Goal: Transaction & Acquisition: Book appointment/travel/reservation

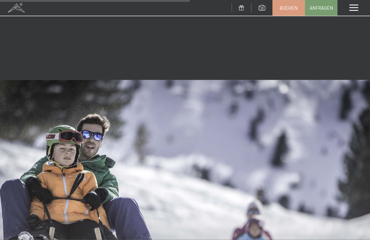
scroll to position [1097, 0]
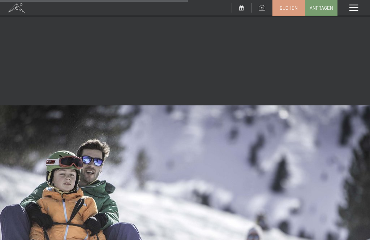
click at [350, 12] on div "Menü" at bounding box center [353, 8] width 32 height 16
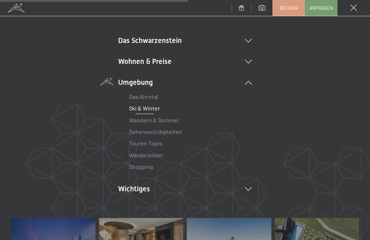
scroll to position [44, 0]
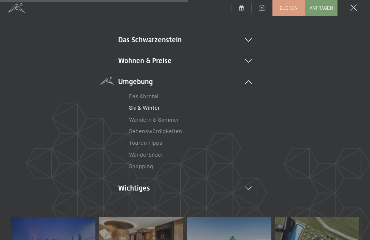
click at [175, 131] on link "Sehenswürdigkeiten" at bounding box center [155, 130] width 53 height 7
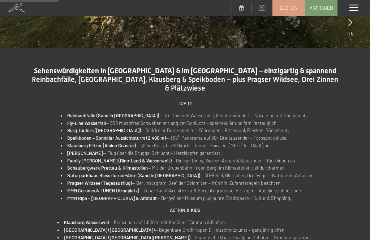
scroll to position [232, 0]
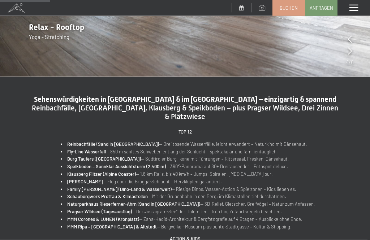
click at [355, 4] on div "Menü" at bounding box center [353, 8] width 32 height 16
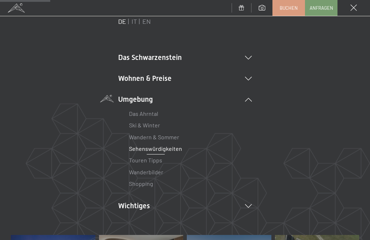
scroll to position [24, 0]
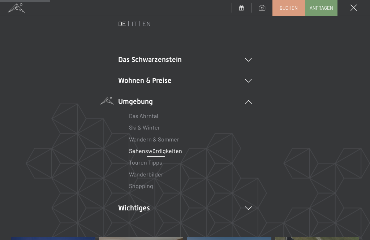
click at [247, 77] on li "Wohnen & Preise Inklusivleistungen Zimmer & Preise Liste Angebote Liste Familie…" at bounding box center [185, 80] width 134 height 10
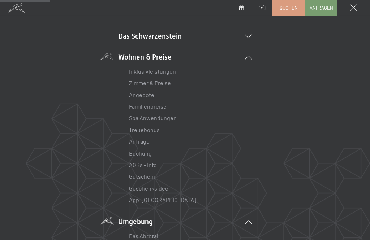
scroll to position [48, 0]
click at [173, 70] on link "Inklusivleistungen" at bounding box center [152, 70] width 47 height 7
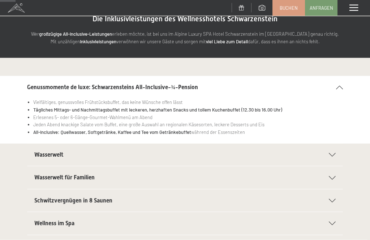
scroll to position [36, 0]
click at [327, 145] on div "Wasserwelt" at bounding box center [184, 154] width 301 height 22
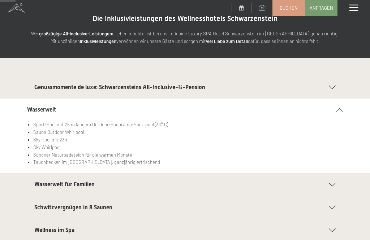
click at [330, 185] on icon at bounding box center [331, 185] width 7 height 4
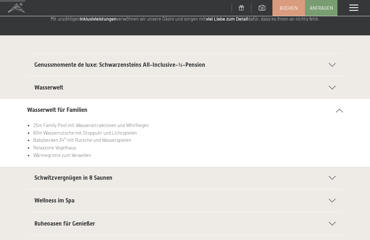
scroll to position [59, 0]
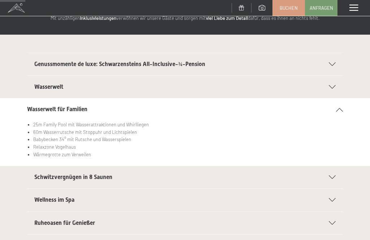
click at [305, 177] on h2 "Schwitzvergnügen in 8 Saunen" at bounding box center [177, 177] width 287 height 8
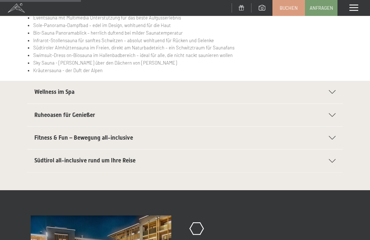
scroll to position [196, 0]
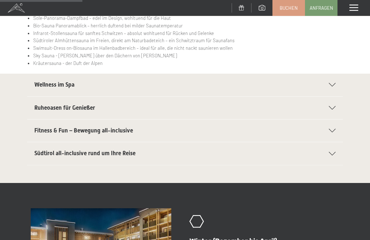
click at [261, 81] on h2 "Wellness im Spa" at bounding box center [177, 85] width 287 height 8
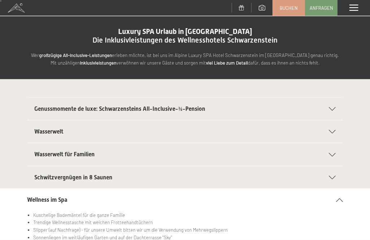
scroll to position [0, 0]
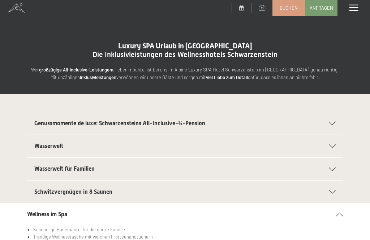
click at [352, 9] on span at bounding box center [353, 8] width 9 height 6
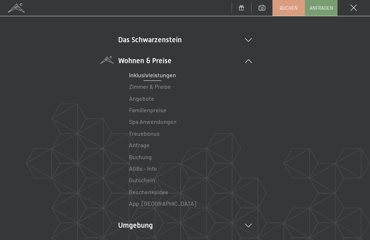
scroll to position [64, 0]
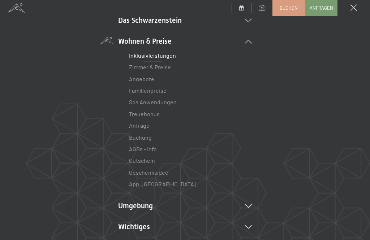
click at [167, 66] on link "Zimmer & Preise" at bounding box center [150, 67] width 42 height 7
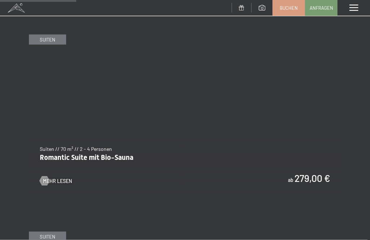
scroll to position [705, 0]
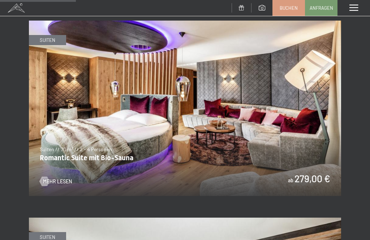
click at [351, 7] on span at bounding box center [353, 8] width 9 height 6
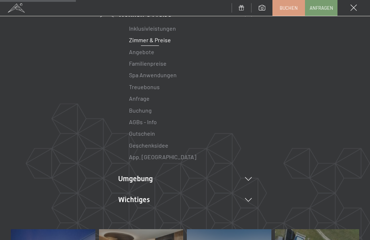
scroll to position [70, 0]
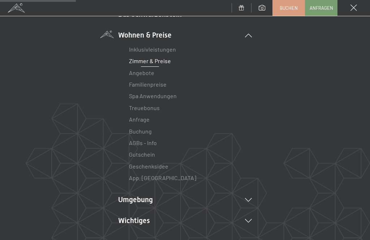
click at [150, 130] on link "Buchung" at bounding box center [140, 131] width 23 height 7
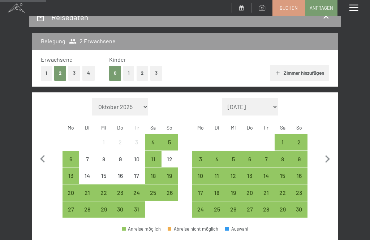
click at [333, 158] on icon "button" at bounding box center [326, 159] width 15 height 15
select select "2025-11-01"
select select "2025-12-01"
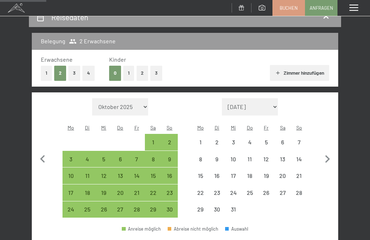
select select "2025-11-01"
select select "2025-12-01"
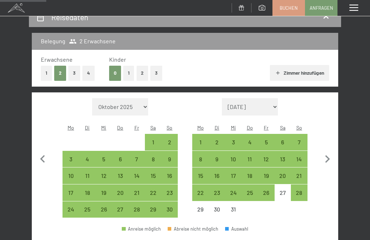
click at [138, 206] on div "28" at bounding box center [136, 213] width 15 height 15
select select "2025-11-01"
select select "2025-12-01"
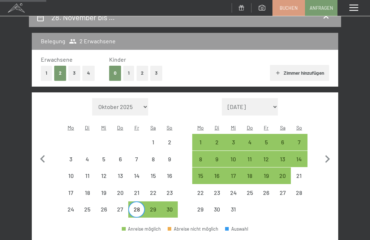
click at [323, 157] on icon "button" at bounding box center [326, 159] width 15 height 15
select select "2025-12-01"
select select "2026-01-01"
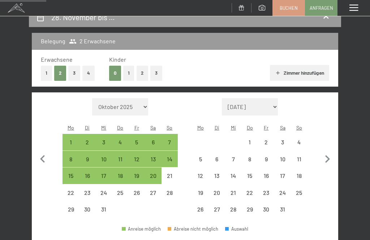
select select "2025-12-01"
select select "2026-01-01"
click at [154, 190] on div "27" at bounding box center [152, 197] width 15 height 15
select select "2025-12-01"
select select "2026-01-01"
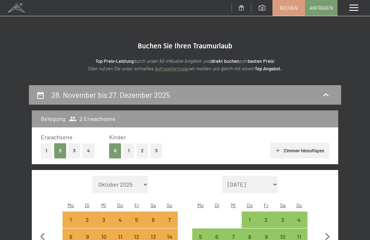
click at [354, 6] on span at bounding box center [353, 8] width 9 height 6
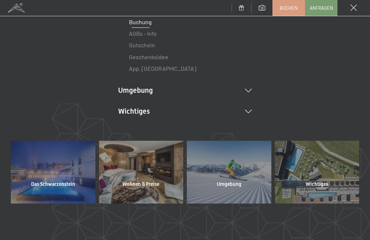
scroll to position [188, 0]
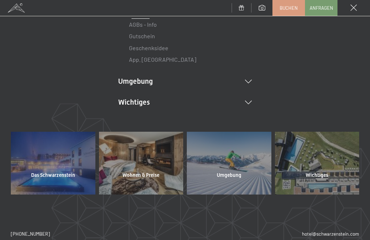
click at [247, 84] on li "Umgebung Das Ahrntal Ski & Winter Skifahren Skischule Wandern & Sommer Wandern …" at bounding box center [185, 81] width 134 height 10
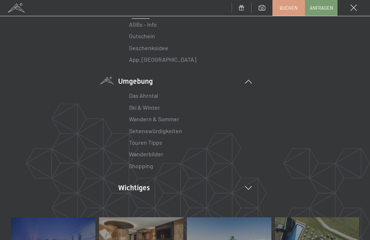
click at [176, 130] on link "Sehenswürdigkeiten" at bounding box center [155, 130] width 53 height 7
